Goal: Transaction & Acquisition: Purchase product/service

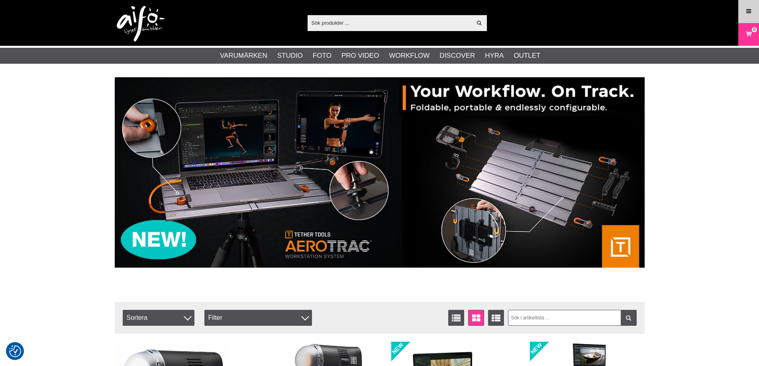
click at [747, 17] on link "Meny" at bounding box center [749, 11] width 20 height 19
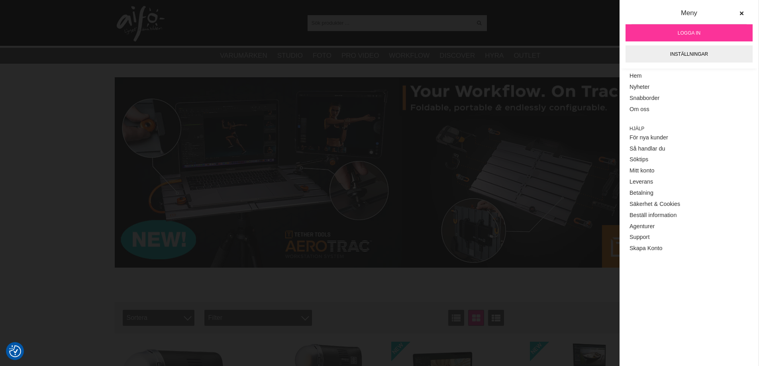
click at [707, 34] on link "Logga in" at bounding box center [689, 32] width 127 height 17
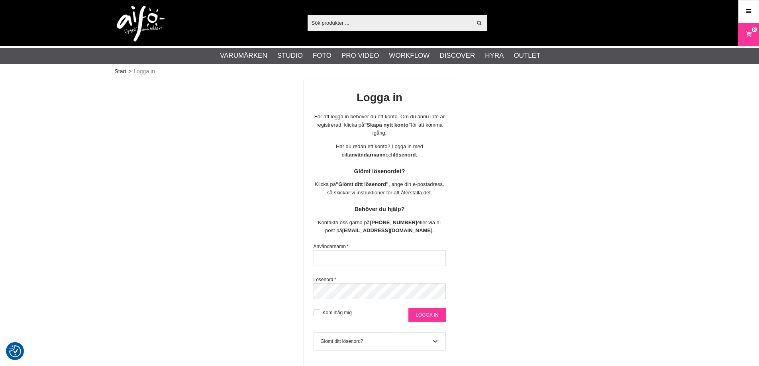
type input "info@gotaplatsensfoto.se"
click at [418, 314] on input "Logga in" at bounding box center [427, 315] width 37 height 14
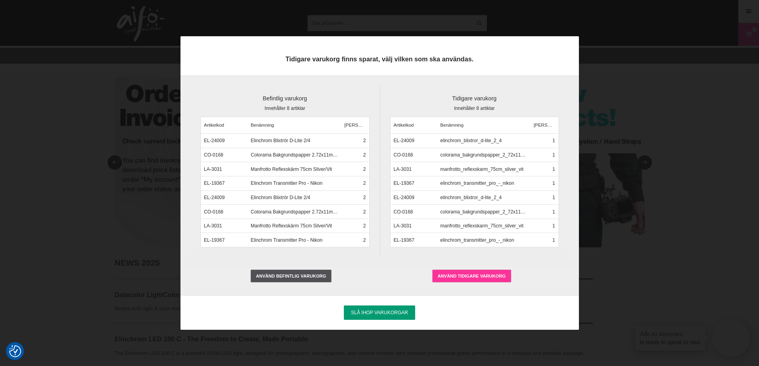
click at [462, 275] on label "Använd tidigare varukorg" at bounding box center [472, 276] width 79 height 13
click at [0, 0] on input "Använd tidigare varukorg" at bounding box center [0, 0] width 0 height 0
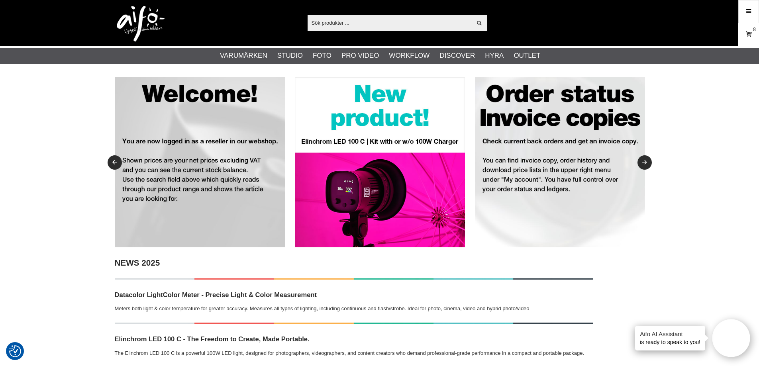
click at [747, 35] on icon at bounding box center [749, 34] width 8 height 9
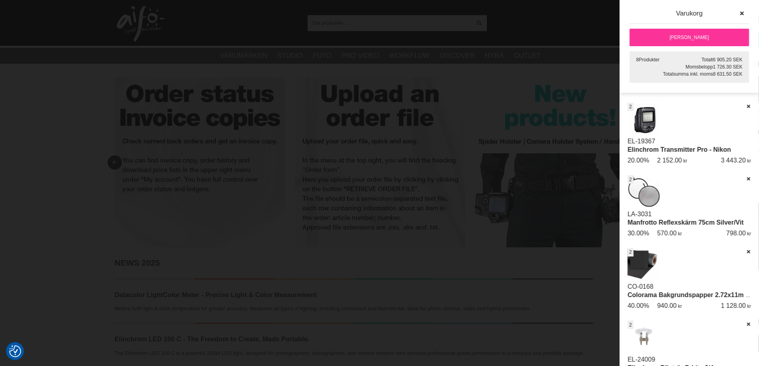
click at [679, 40] on link "[PERSON_NAME]" at bounding box center [690, 38] width 120 height 18
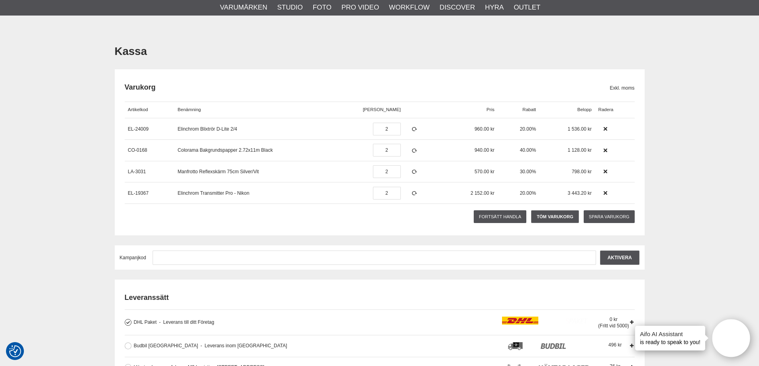
scroll to position [40, 0]
type input "1"
click at [411, 130] on icon at bounding box center [414, 130] width 7 height 6
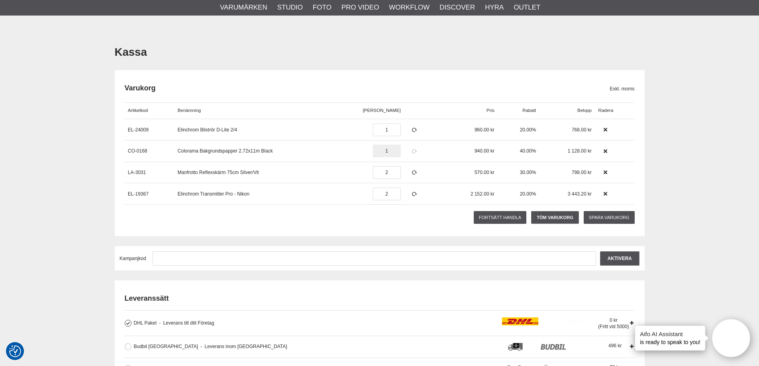
type input "1"
click at [411, 150] on icon at bounding box center [414, 152] width 7 height 6
type input "1"
click at [411, 171] on icon at bounding box center [414, 173] width 7 height 6
type input "1"
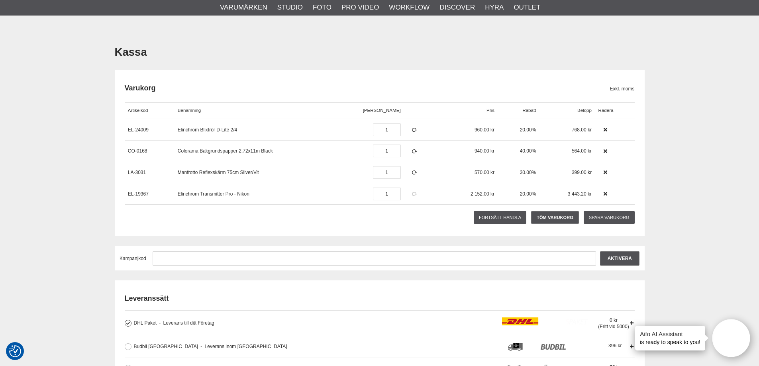
click at [411, 193] on icon at bounding box center [414, 194] width 7 height 6
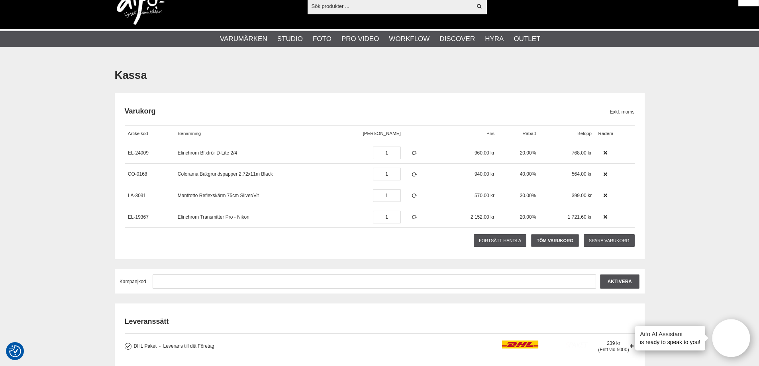
scroll to position [0, 0]
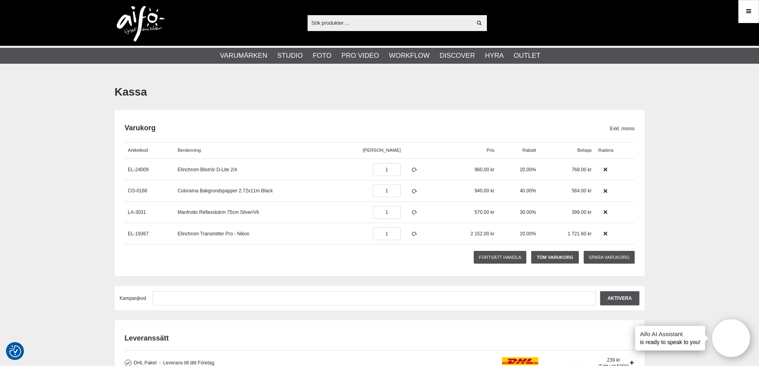
click at [422, 20] on input "text" at bounding box center [390, 23] width 165 height 12
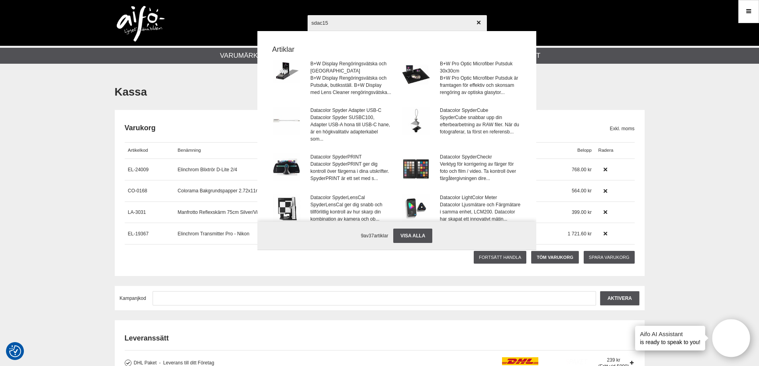
type input "sdac150"
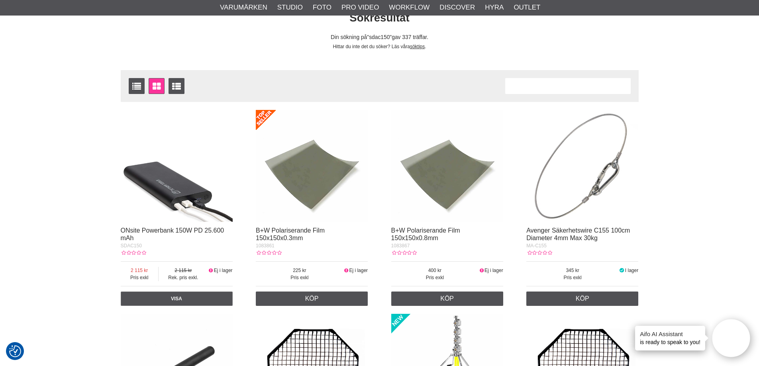
scroll to position [80, 0]
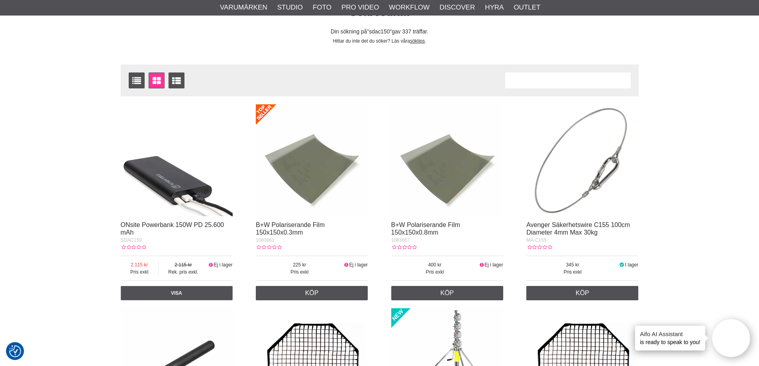
click at [204, 205] on img at bounding box center [177, 160] width 112 height 112
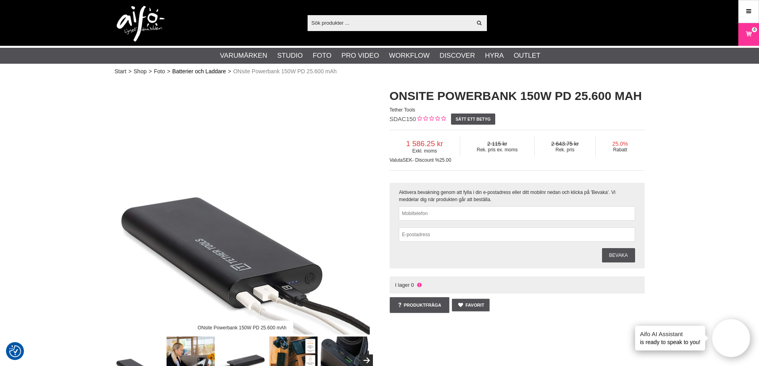
click at [209, 71] on link "Batterier och Laddare" at bounding box center [199, 71] width 54 height 8
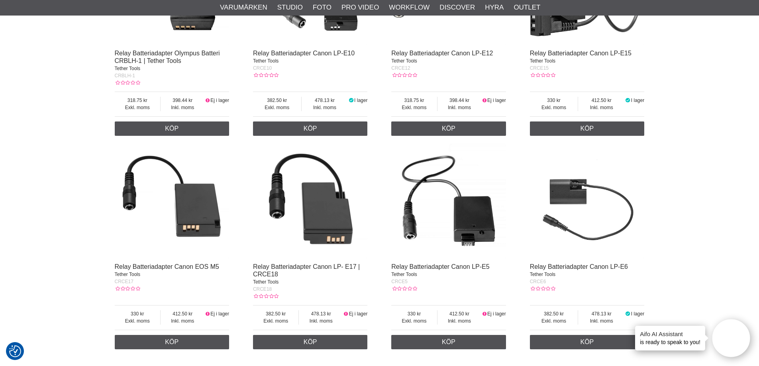
scroll to position [518, 0]
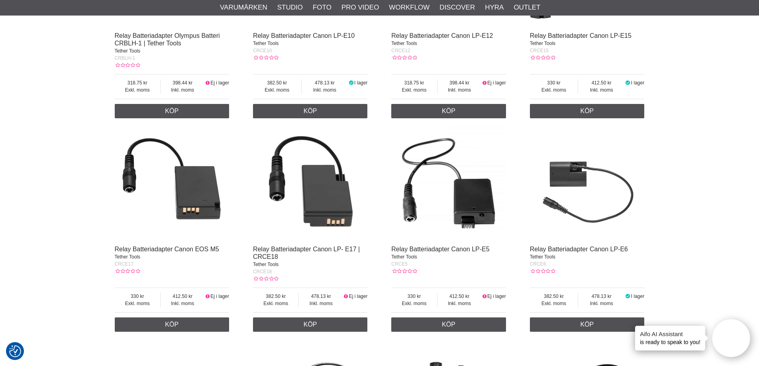
click at [328, 210] on img at bounding box center [310, 183] width 115 height 115
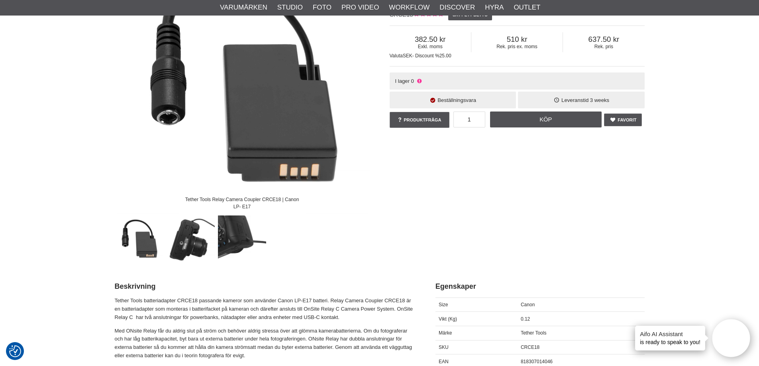
scroll to position [120, 0]
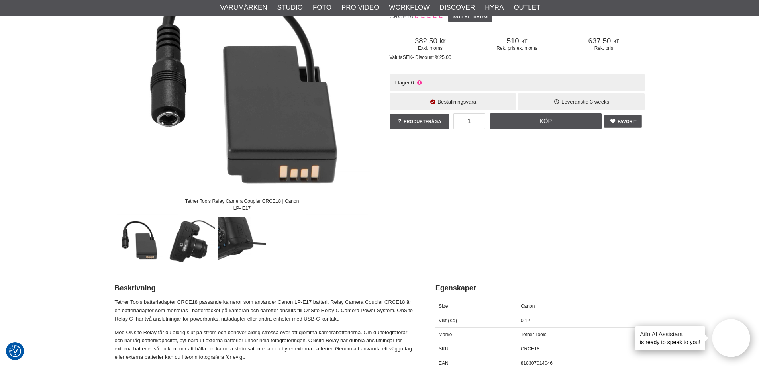
click at [184, 249] on img at bounding box center [191, 241] width 48 height 48
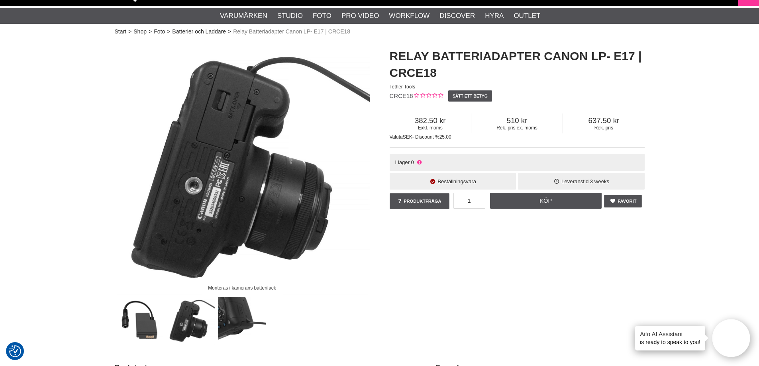
scroll to position [0, 0]
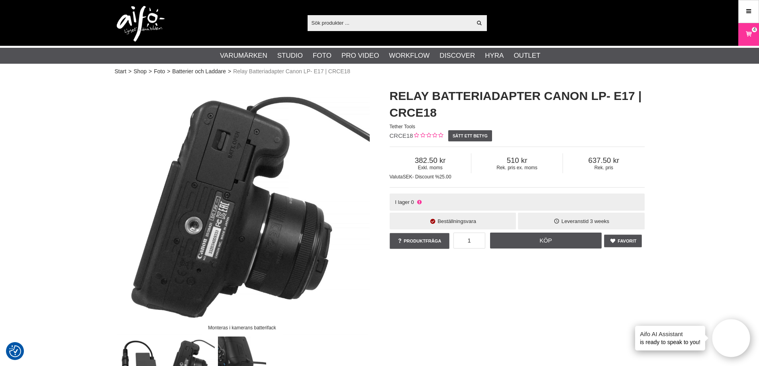
click at [153, 24] on img at bounding box center [141, 24] width 48 height 36
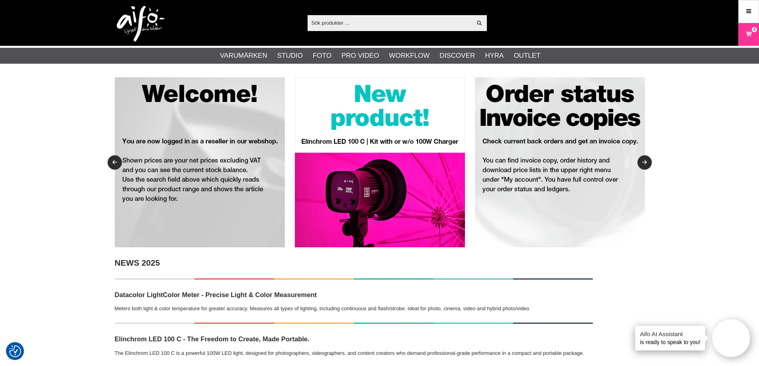
click at [365, 30] on div "Visa alla" at bounding box center [397, 23] width 179 height 16
click at [365, 24] on input "text" at bounding box center [390, 23] width 165 height 12
click at [334, 21] on input "text" at bounding box center [390, 23] width 165 height 12
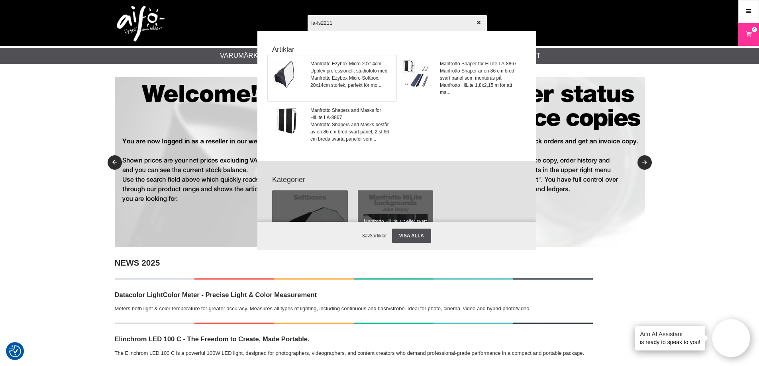
type input "la-ls2211"
click at [327, 75] on span "Upplev professionellt studiofoto med Manfrotto Ezybox Micro Softbox. 20x14cm st…" at bounding box center [351, 78] width 81 height 22
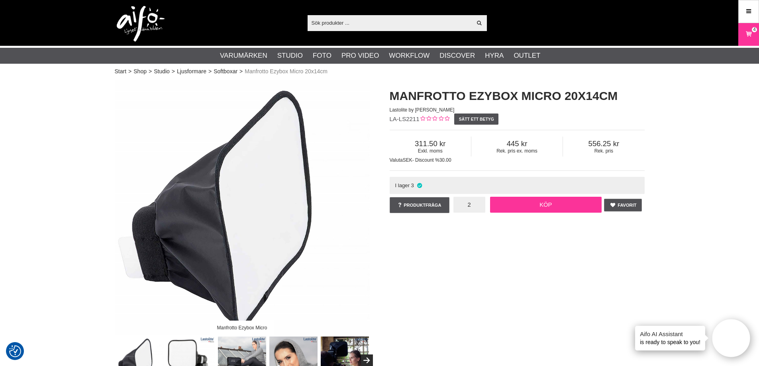
type input "2"
click at [529, 208] on link "Köp" at bounding box center [546, 205] width 112 height 16
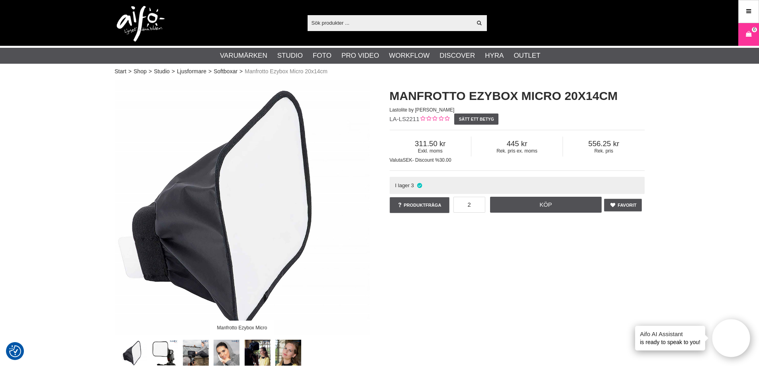
click at [413, 27] on input "text" at bounding box center [390, 23] width 165 height 12
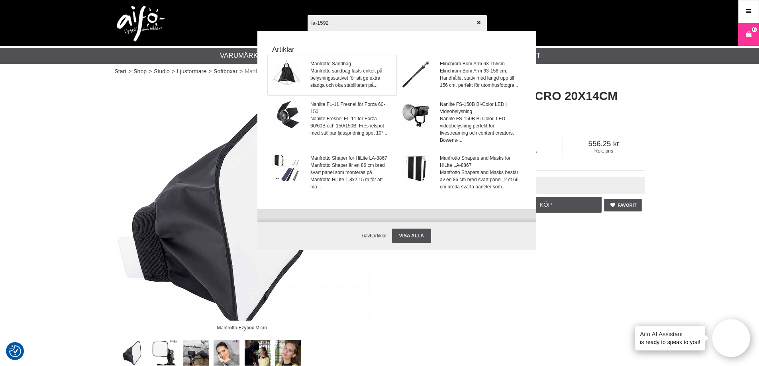
type input "la-1592"
click at [352, 87] on span "Manfrotto sandbag fästs enkelt på belysningsstativet för att ge extra stadga oc…" at bounding box center [351, 78] width 81 height 22
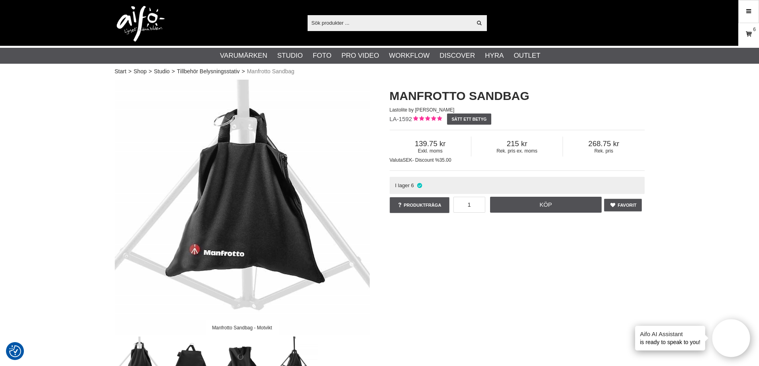
click at [743, 36] on link "Varukorg 6" at bounding box center [749, 34] width 20 height 19
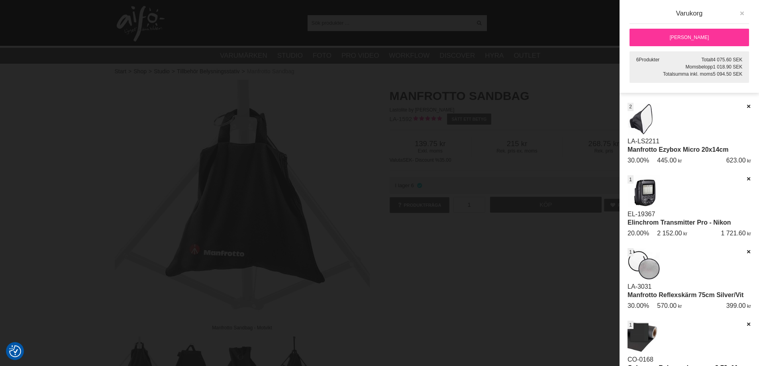
click at [741, 16] on icon "button" at bounding box center [743, 14] width 6 height 6
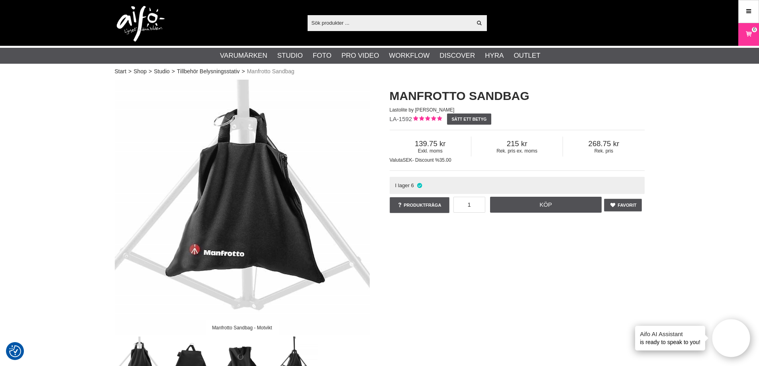
click at [358, 26] on input "text" at bounding box center [390, 23] width 165 height 12
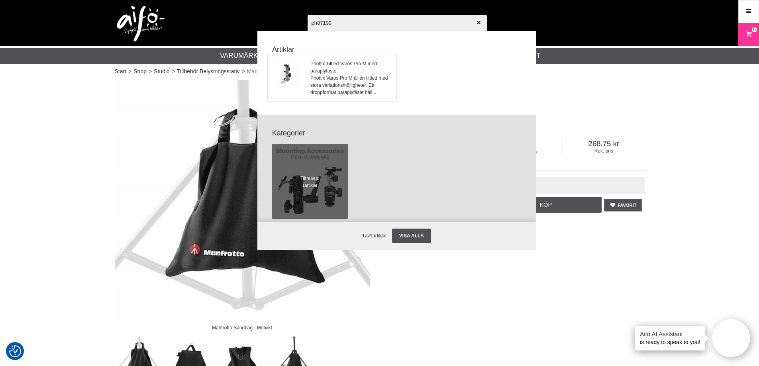
type input "ph87199"
click at [336, 71] on span "Phottix Tiltled Varos Pro M med paraplyfäste" at bounding box center [351, 67] width 81 height 14
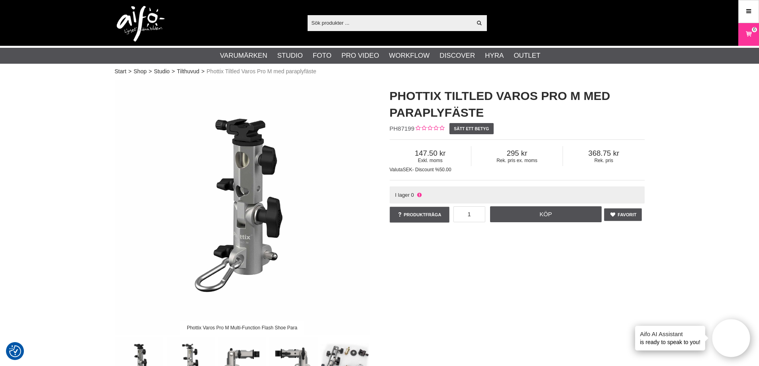
click at [376, 20] on input "text" at bounding box center [390, 23] width 165 height 12
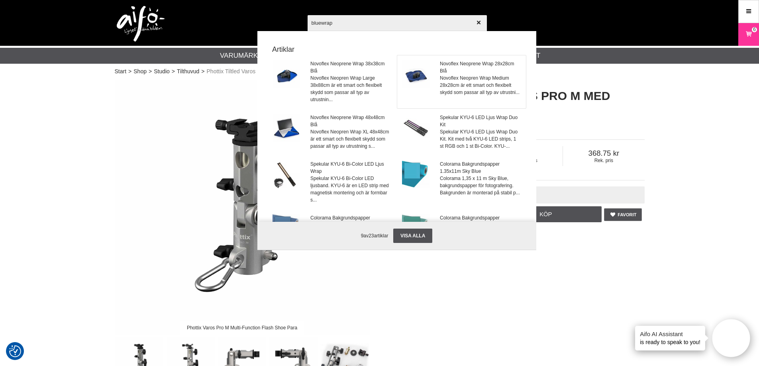
type input "bluewrap"
click at [409, 73] on img at bounding box center [416, 74] width 28 height 28
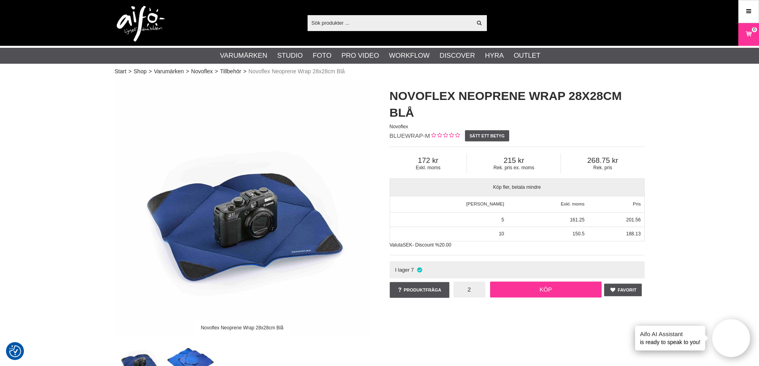
type input "2"
click at [518, 286] on link "Köp" at bounding box center [546, 290] width 112 height 16
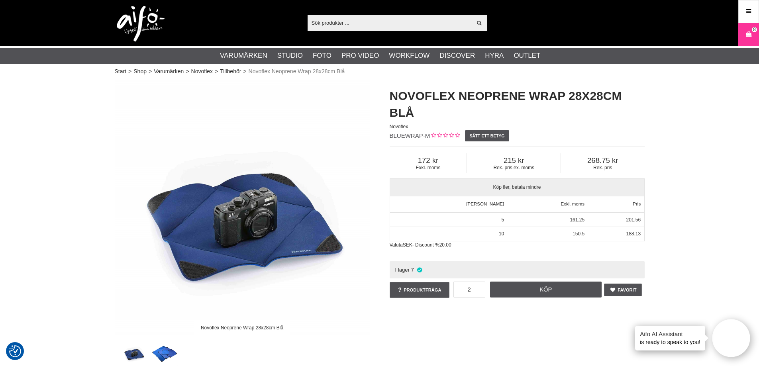
click at [359, 19] on input "text" at bounding box center [390, 23] width 165 height 12
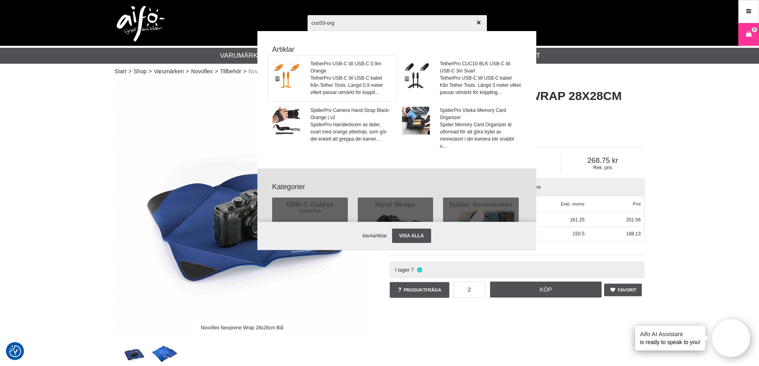
type input "cuc03-org"
click at [294, 70] on img at bounding box center [287, 74] width 28 height 28
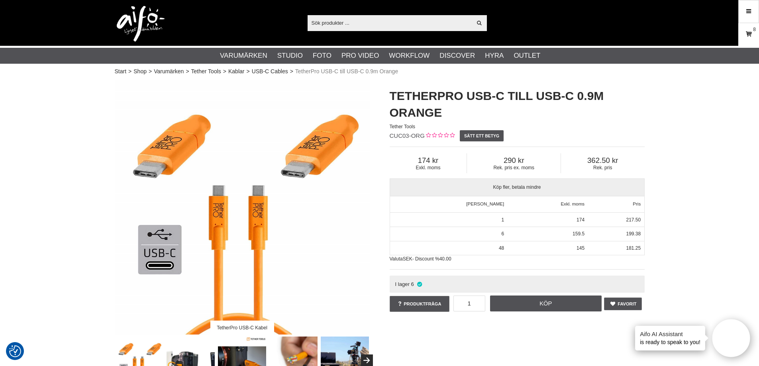
click at [742, 35] on link "Varukorg 8" at bounding box center [749, 34] width 20 height 19
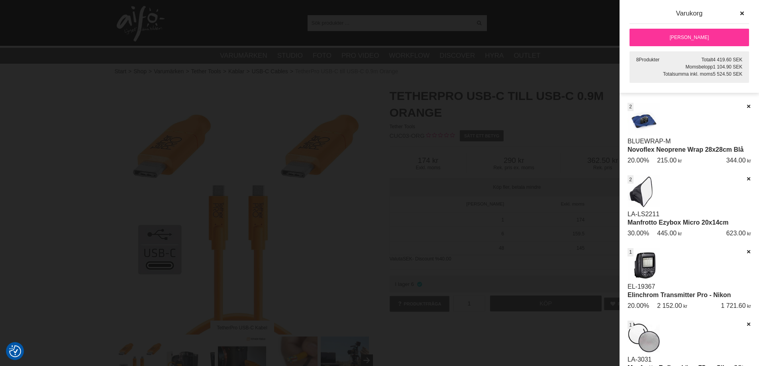
click at [714, 32] on link "[PERSON_NAME]" at bounding box center [690, 38] width 120 height 18
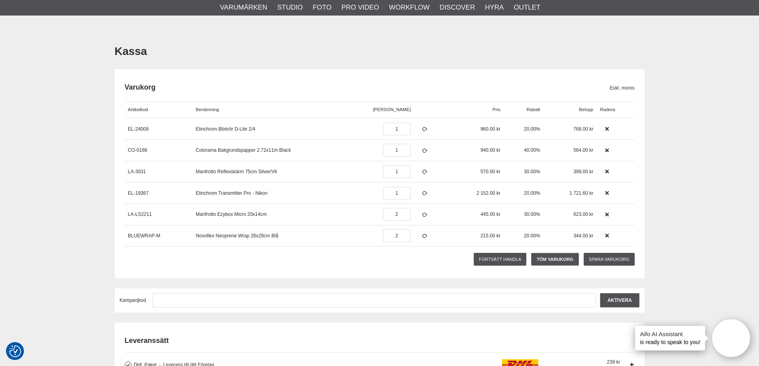
scroll to position [40, 0]
type input "2"
click at [421, 173] on icon at bounding box center [424, 173] width 7 height 6
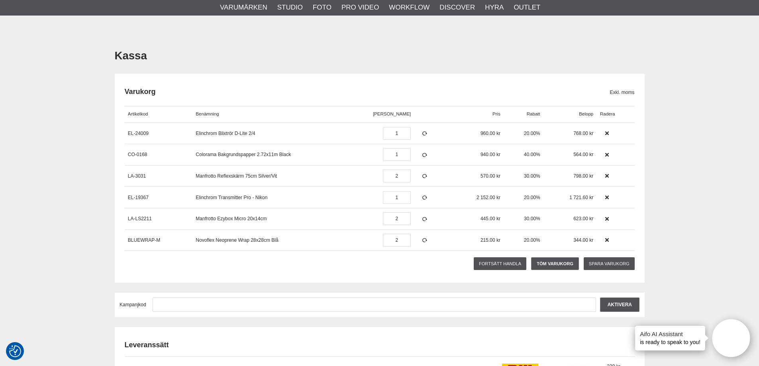
scroll to position [0, 0]
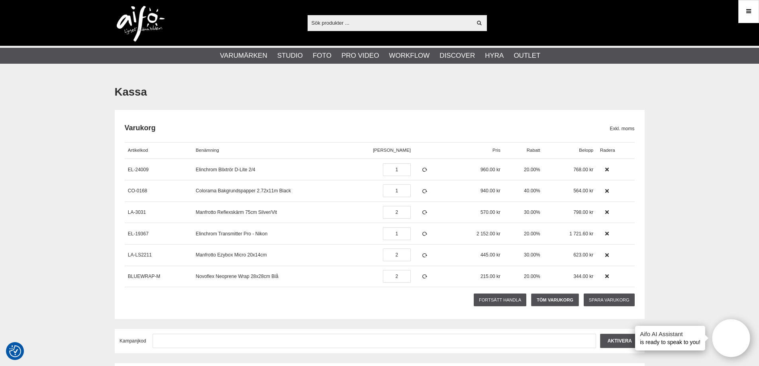
click at [122, 17] on img at bounding box center [141, 24] width 48 height 36
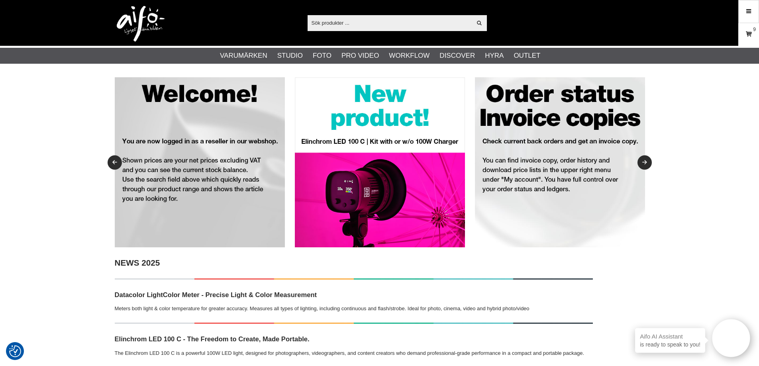
click at [751, 27] on link "Varukorg 9" at bounding box center [749, 34] width 20 height 19
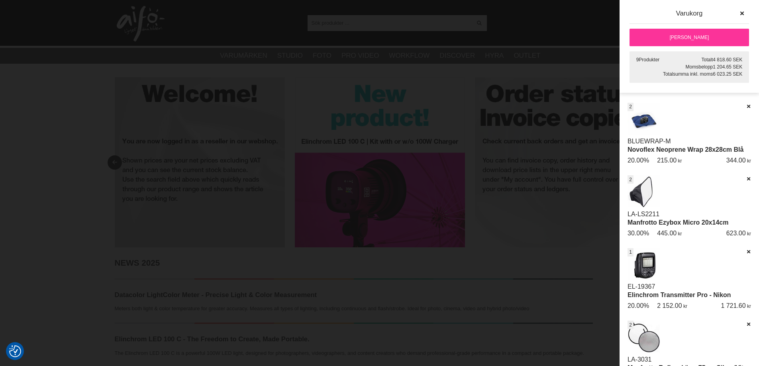
click at [691, 42] on link "[PERSON_NAME]" at bounding box center [690, 38] width 120 height 18
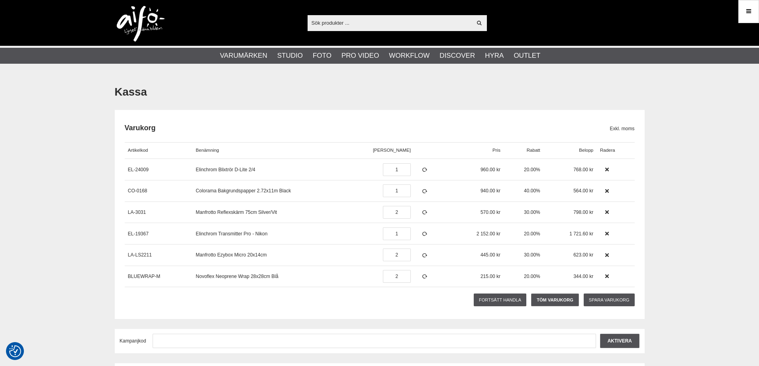
checkbox input "true"
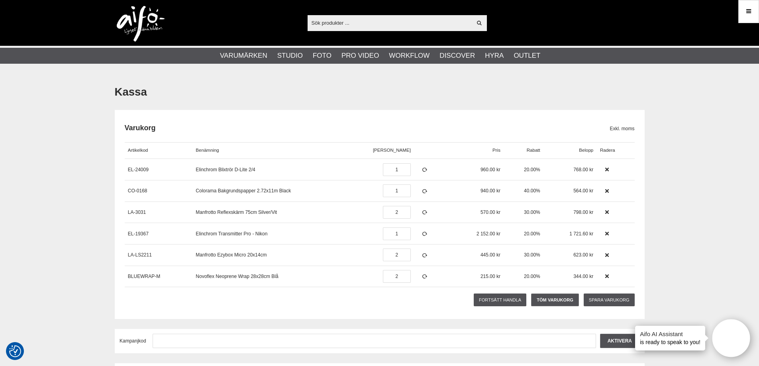
click at [342, 30] on div "Visa alla" at bounding box center [397, 23] width 179 height 16
click at [343, 22] on input "text" at bounding box center [390, 23] width 165 height 12
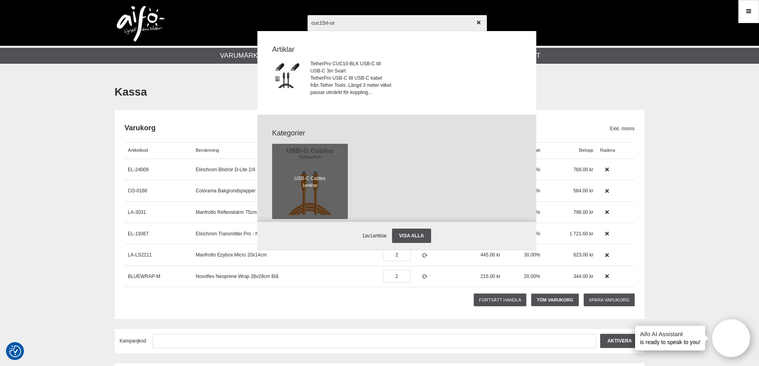
type input "cuc15rt-org"
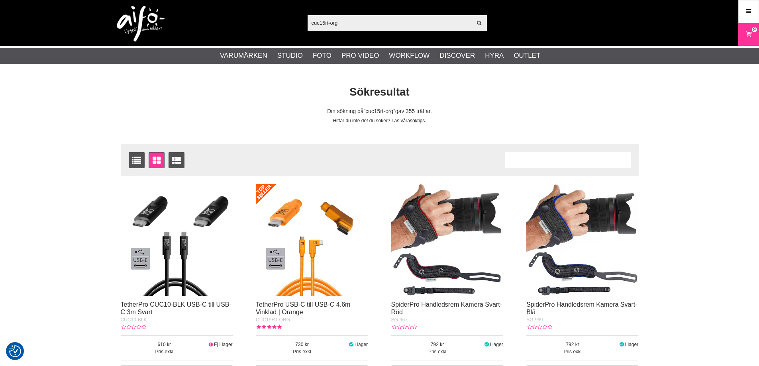
click at [331, 213] on img at bounding box center [312, 240] width 112 height 112
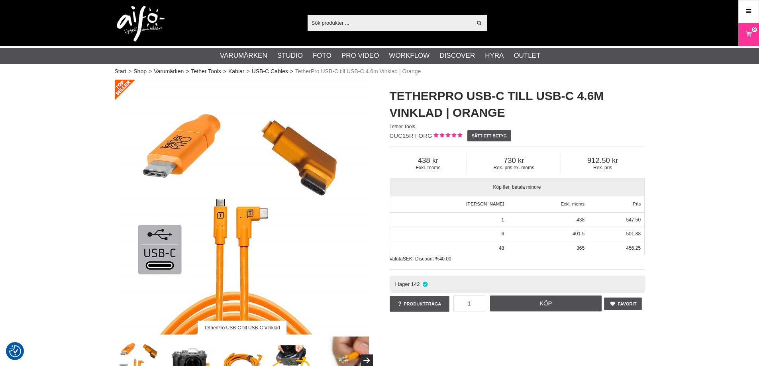
checkbox input "true"
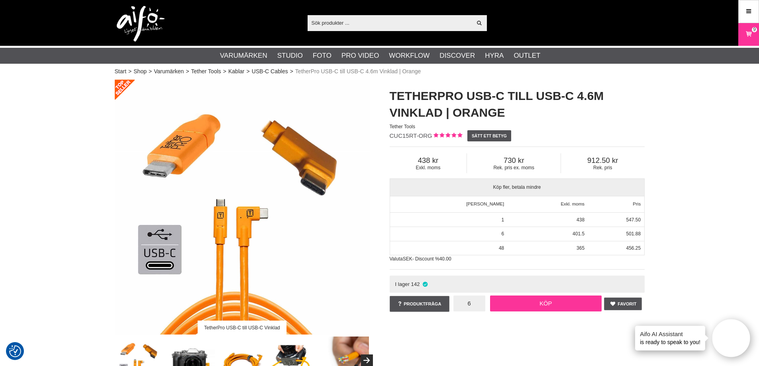
type input "6"
click at [542, 304] on link "Köp" at bounding box center [546, 304] width 112 height 16
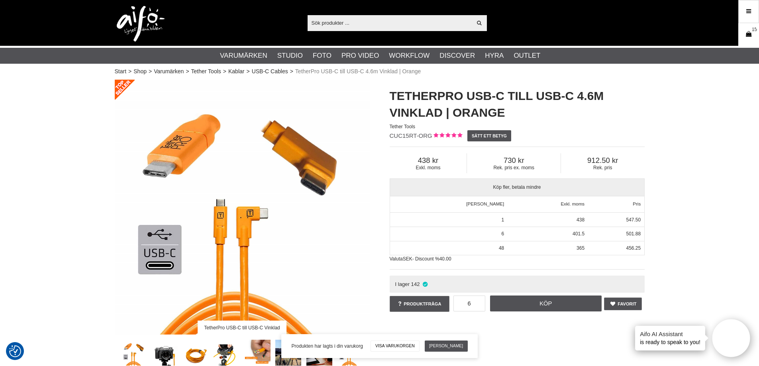
click at [751, 28] on link "Varukorg 15" at bounding box center [749, 34] width 20 height 19
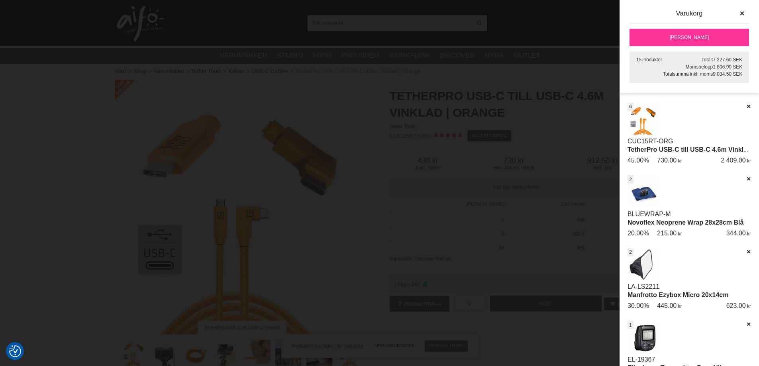
click at [657, 30] on link "[PERSON_NAME]" at bounding box center [690, 38] width 120 height 18
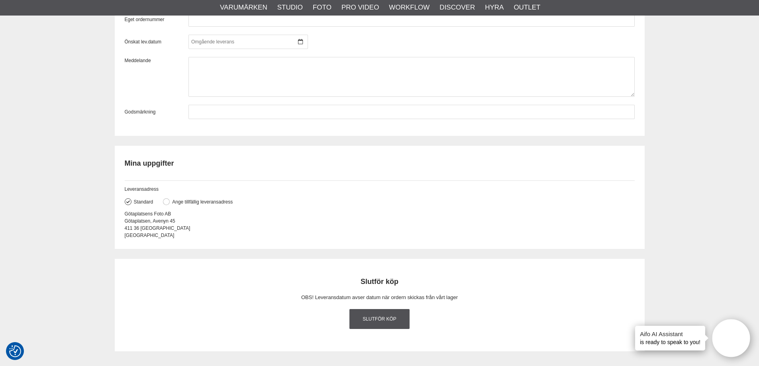
scroll to position [957, 0]
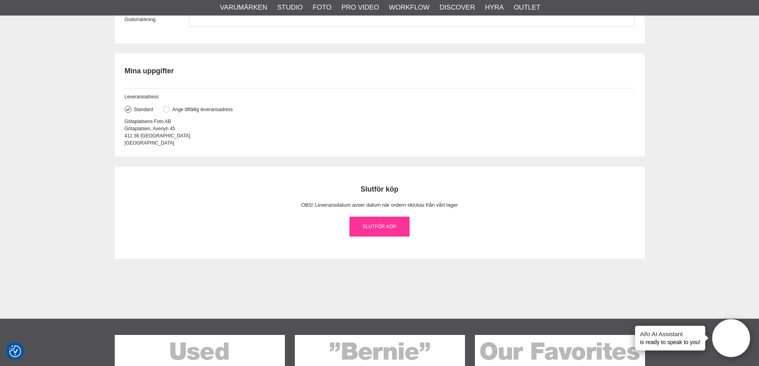
click at [391, 220] on link "Slutför köp" at bounding box center [380, 227] width 61 height 20
